Goal: Obtain resource: Obtain resource

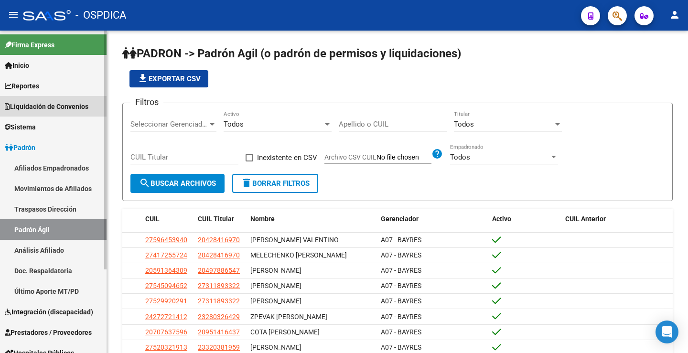
click at [59, 109] on span "Liquidación de Convenios" at bounding box center [47, 106] width 84 height 11
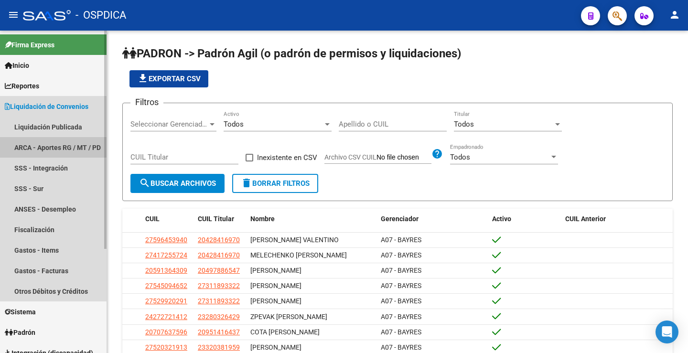
click at [63, 148] on link "ARCA - Aportes RG / MT / PD" at bounding box center [53, 147] width 107 height 21
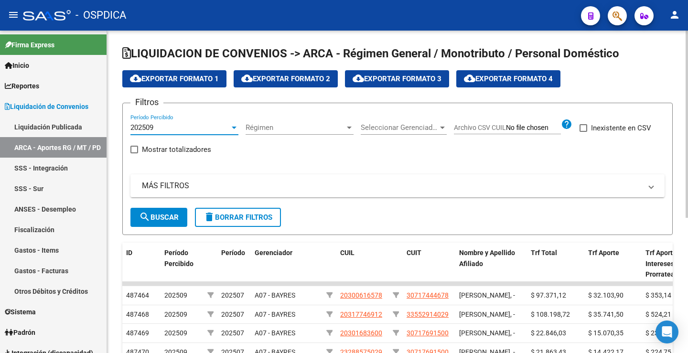
click at [158, 126] on div "202509" at bounding box center [179, 127] width 99 height 9
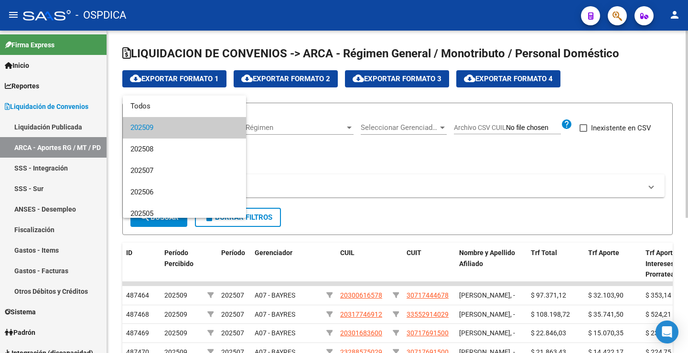
click at [158, 126] on span "202509" at bounding box center [184, 127] width 108 height 21
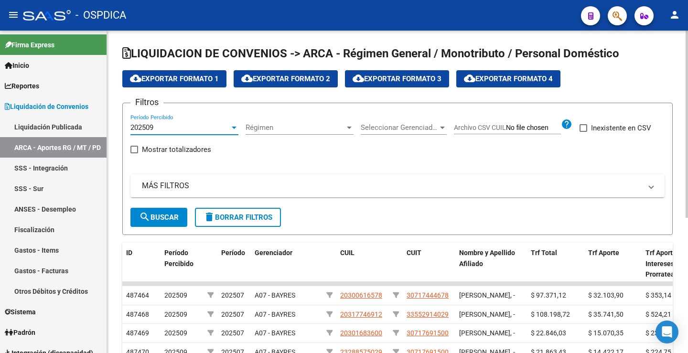
click at [299, 121] on div "Régimen Régimen" at bounding box center [299, 124] width 108 height 21
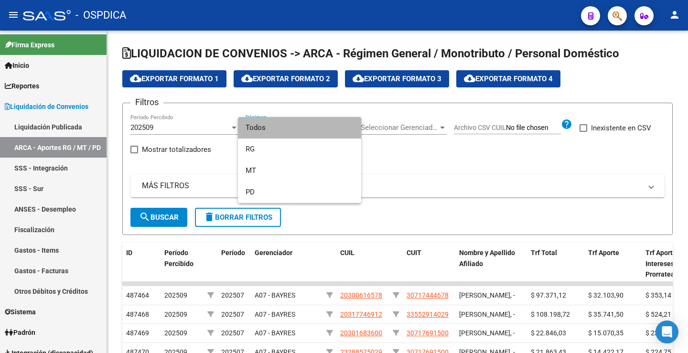
click at [297, 125] on span "Todos" at bounding box center [299, 127] width 108 height 21
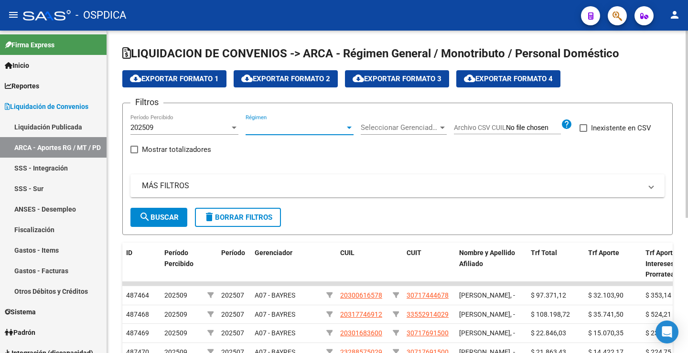
click at [382, 127] on span "Seleccionar Gerenciador" at bounding box center [399, 127] width 77 height 9
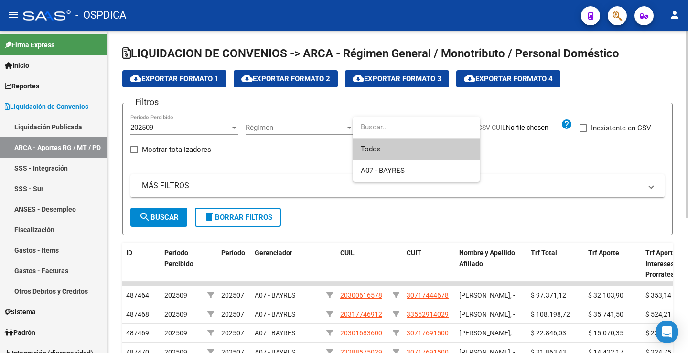
click at [382, 127] on input "dropdown search" at bounding box center [416, 127] width 127 height 21
click at [387, 127] on input "dropdown search" at bounding box center [416, 127] width 127 height 21
click at [518, 165] on div at bounding box center [344, 176] width 688 height 353
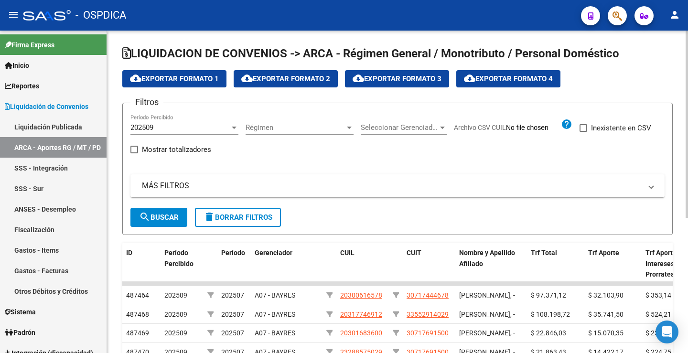
click at [471, 124] on span "Archivo CSV CUIL" at bounding box center [480, 128] width 52 height 8
click at [506, 124] on input "Archivo CSV CUIL" at bounding box center [533, 128] width 55 height 9
click at [179, 77] on span "cloud_download Exportar Formato 1" at bounding box center [174, 79] width 89 height 9
click at [524, 78] on span "cloud_download Exportar Formato 4" at bounding box center [508, 79] width 89 height 9
click at [407, 78] on span "cloud_download Exportar Formato 3" at bounding box center [396, 79] width 89 height 9
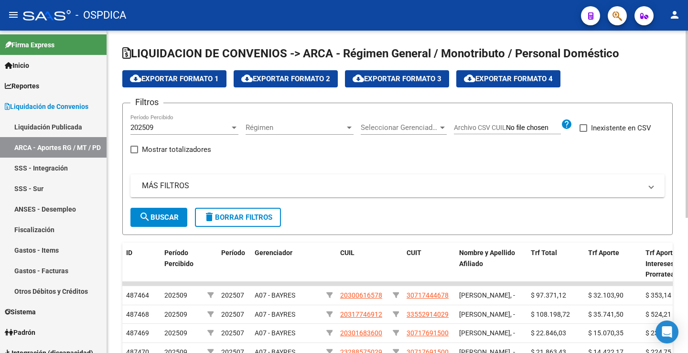
click at [284, 78] on span "cloud_download Exportar Formato 2" at bounding box center [285, 79] width 89 height 9
click at [46, 207] on link "ANSES - Desempleo" at bounding box center [53, 209] width 107 height 21
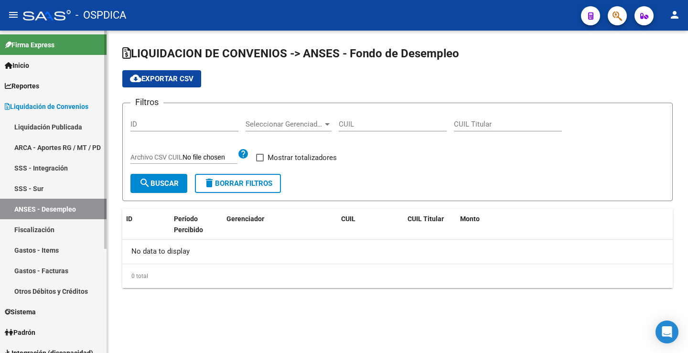
checkbox input "true"
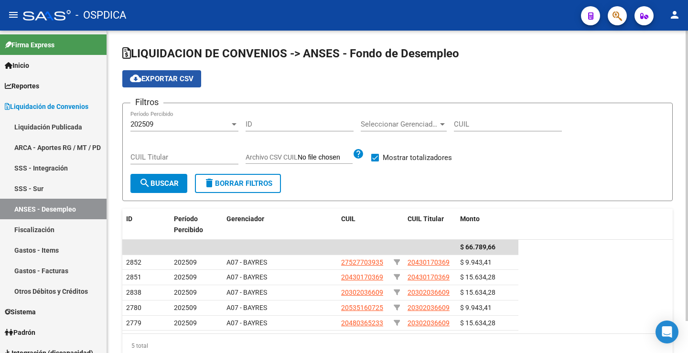
click at [146, 75] on span "cloud_download Exportar CSV" at bounding box center [162, 79] width 64 height 9
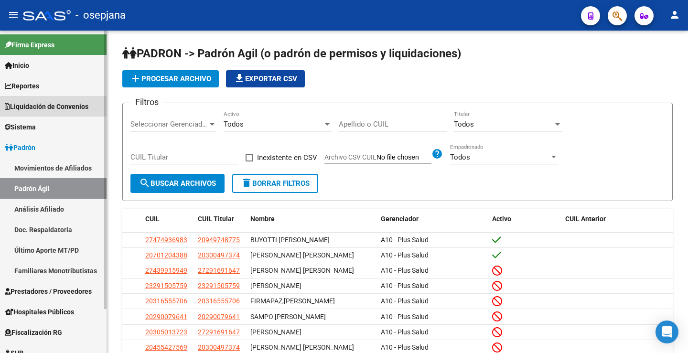
click at [23, 103] on span "Liquidación de Convenios" at bounding box center [47, 106] width 84 height 11
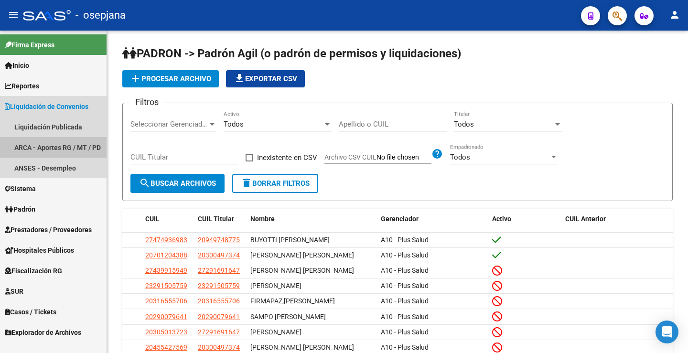
click at [39, 150] on link "ARCA - Aportes RG / MT / PD" at bounding box center [53, 147] width 107 height 21
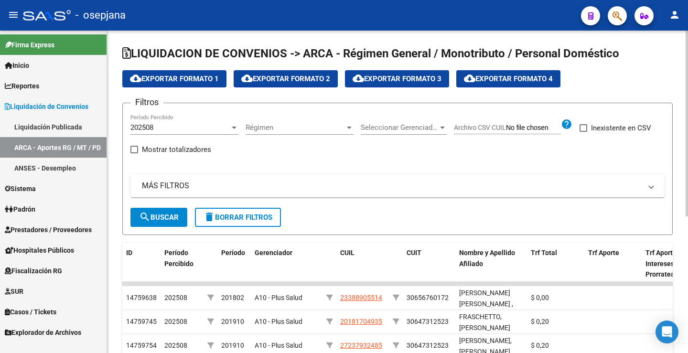
click at [190, 75] on span "cloud_download Exportar Formato 1" at bounding box center [174, 79] width 89 height 9
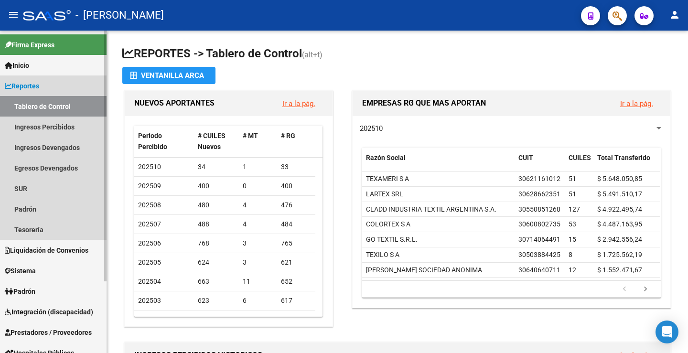
click at [21, 83] on span "Reportes" at bounding box center [22, 86] width 34 height 11
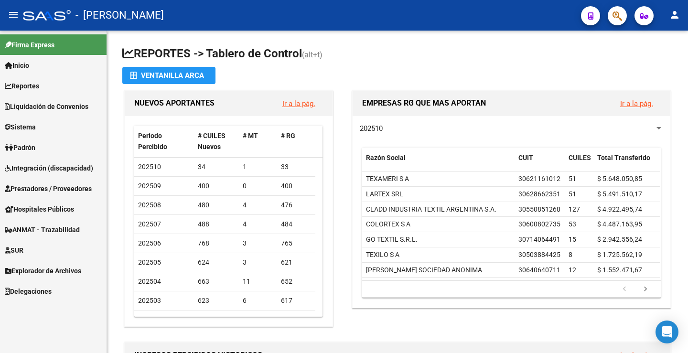
click at [30, 105] on span "Liquidación de Convenios" at bounding box center [47, 106] width 84 height 11
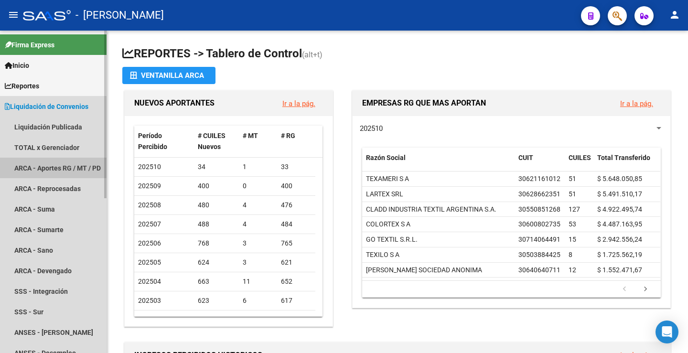
click at [67, 171] on link "ARCA - Aportes RG / MT / PD" at bounding box center [53, 168] width 107 height 21
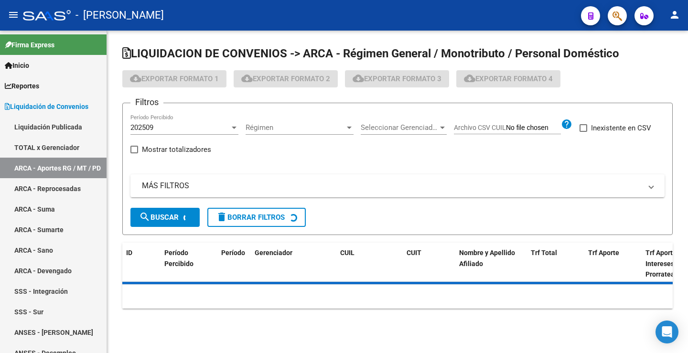
click at [239, 154] on div "Filtros 202509 Período Percibido Régimen Régimen Seleccionar Gerenciador Selecc…" at bounding box center [397, 159] width 534 height 97
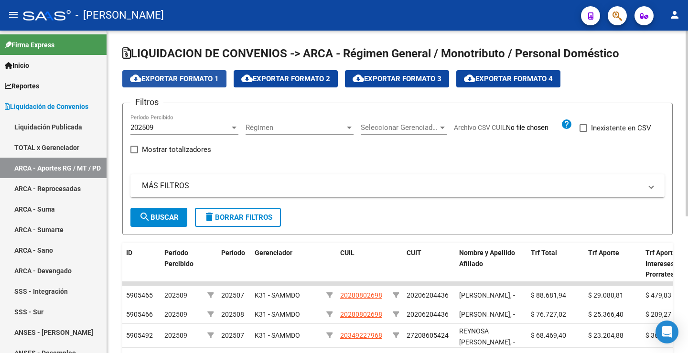
click at [206, 74] on button "cloud_download Exportar Formato 1" at bounding box center [174, 78] width 104 height 17
